Goal: Information Seeking & Learning: Learn about a topic

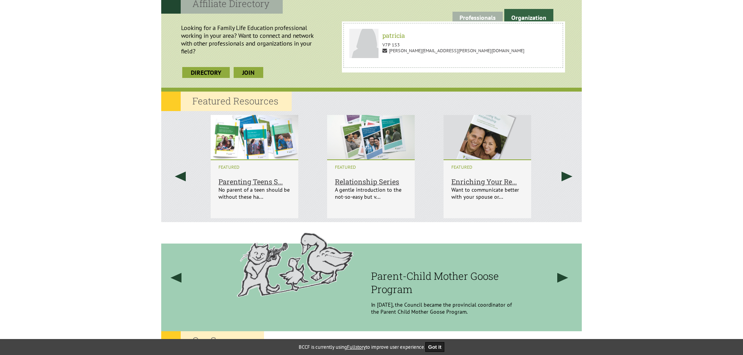
scroll to position [671, 0]
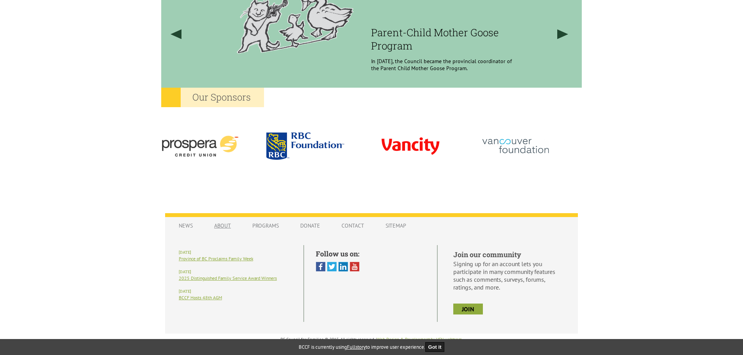
click at [225, 227] on link "About" at bounding box center [222, 225] width 32 height 15
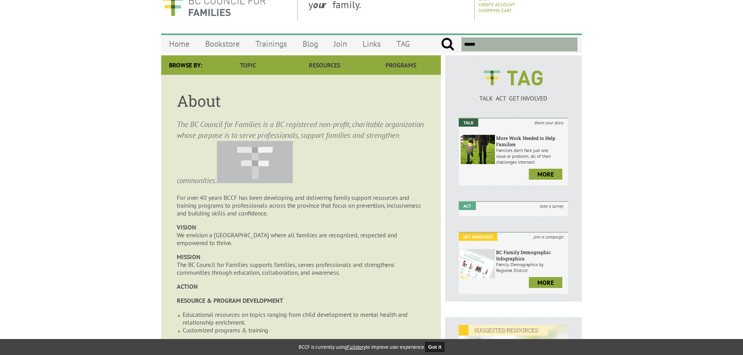
scroll to position [39, 0]
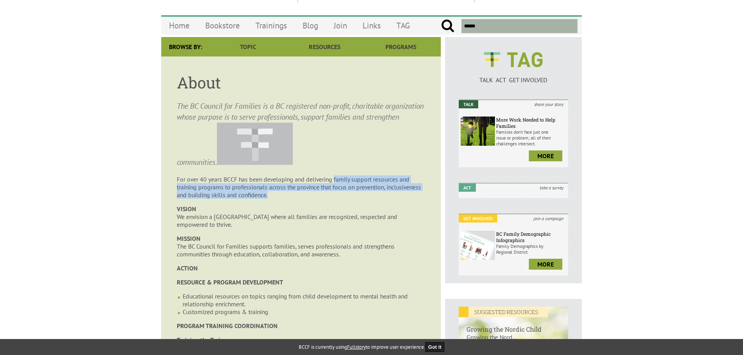
drag, startPoint x: 335, startPoint y: 178, endPoint x: 317, endPoint y: 193, distance: 23.7
click at [317, 193] on p "For over 40 years BCCF has been developing and delivering family support resour…" at bounding box center [301, 186] width 248 height 23
copy p "family support resources and training programs to professionals across the prov…"
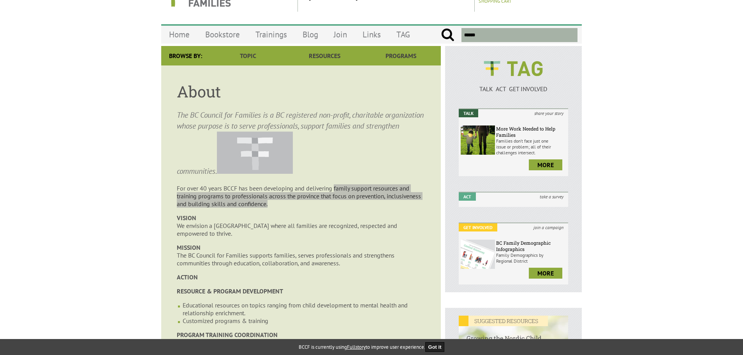
scroll to position [0, 0]
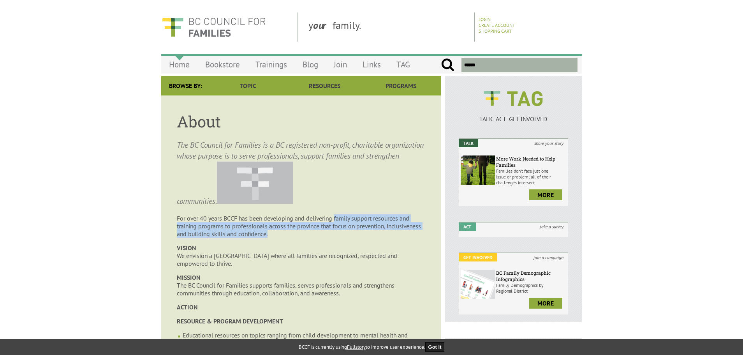
drag, startPoint x: 179, startPoint y: 66, endPoint x: 185, endPoint y: 67, distance: 6.8
click at [179, 66] on link "Home" at bounding box center [179, 64] width 36 height 18
